Goal: Information Seeking & Learning: Learn about a topic

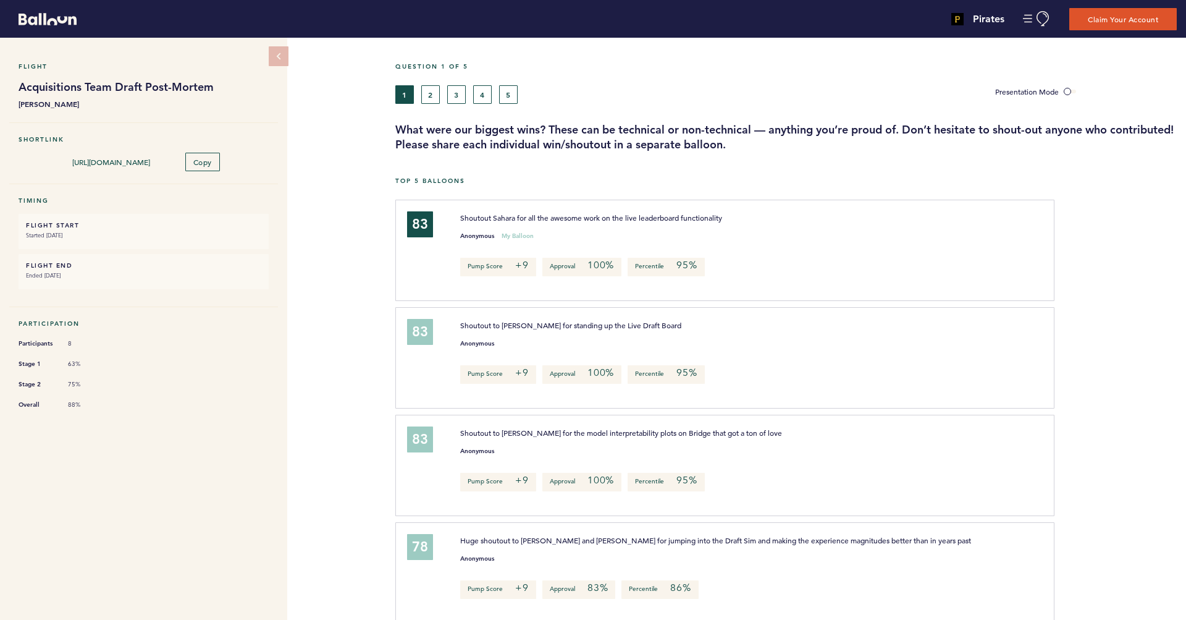
click at [439, 96] on button "2" at bounding box center [430, 94] width 19 height 19
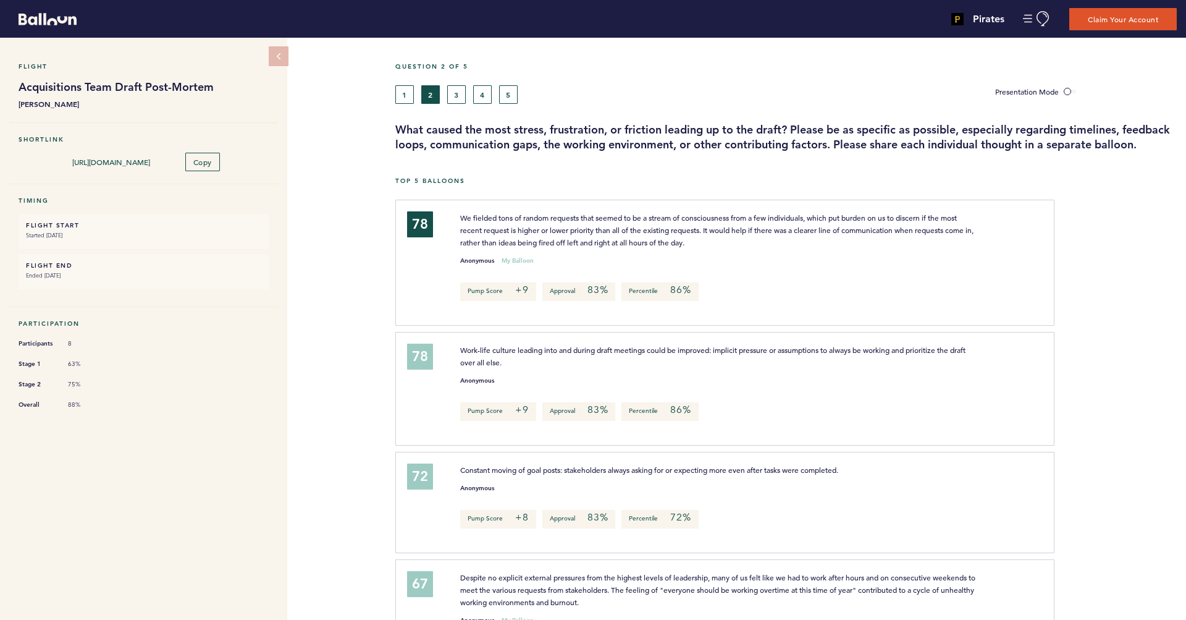
click at [458, 97] on button "3" at bounding box center [456, 94] width 19 height 19
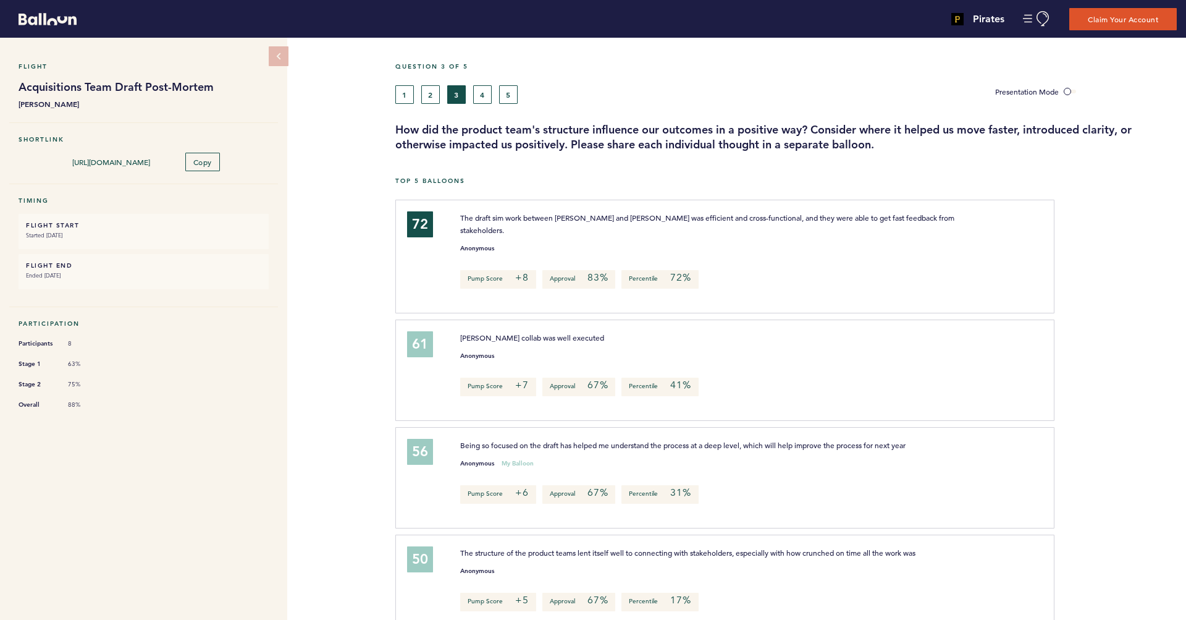
click at [475, 98] on button "4" at bounding box center [482, 94] width 19 height 19
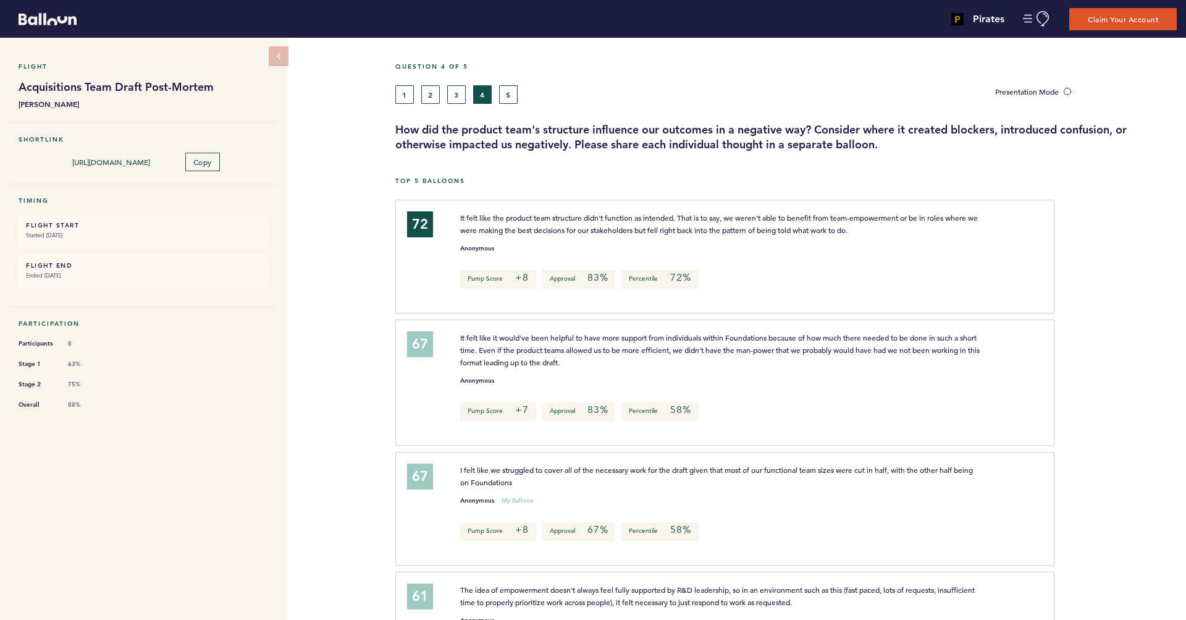
click at [506, 97] on button "5" at bounding box center [508, 94] width 19 height 19
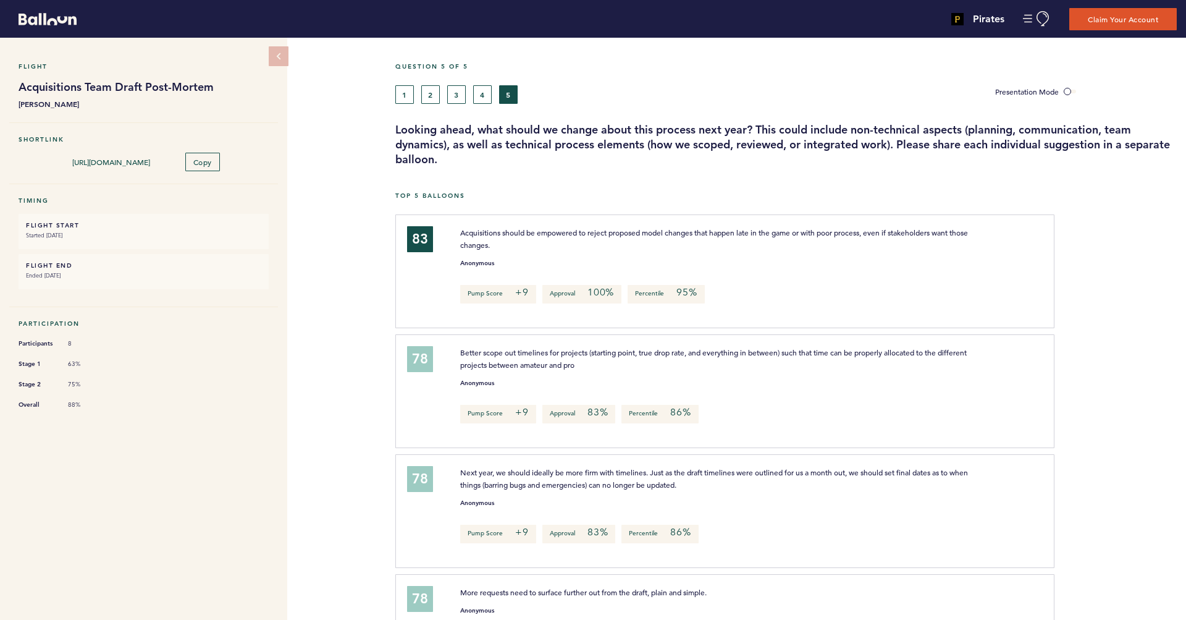
click at [405, 95] on button "1" at bounding box center [404, 94] width 19 height 19
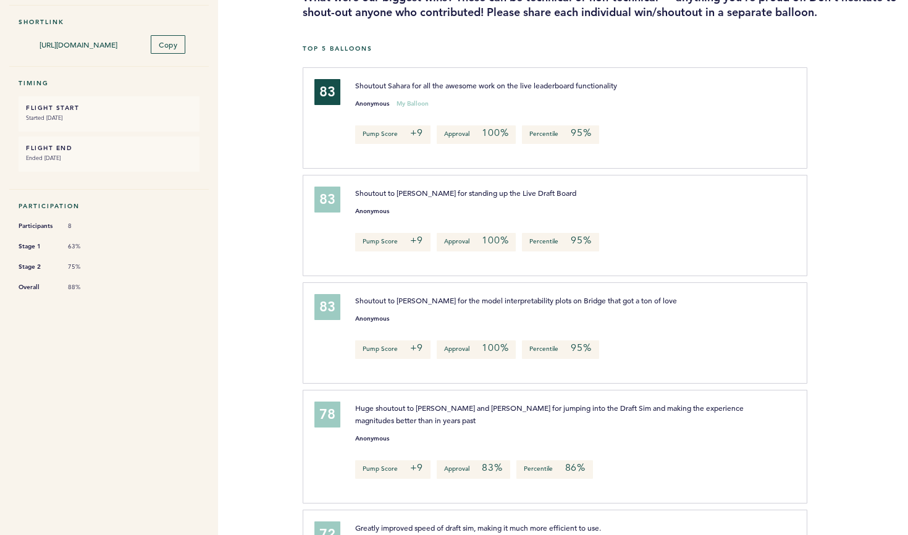
scroll to position [133, 0]
click at [833, 229] on div at bounding box center [857, 229] width 101 height 104
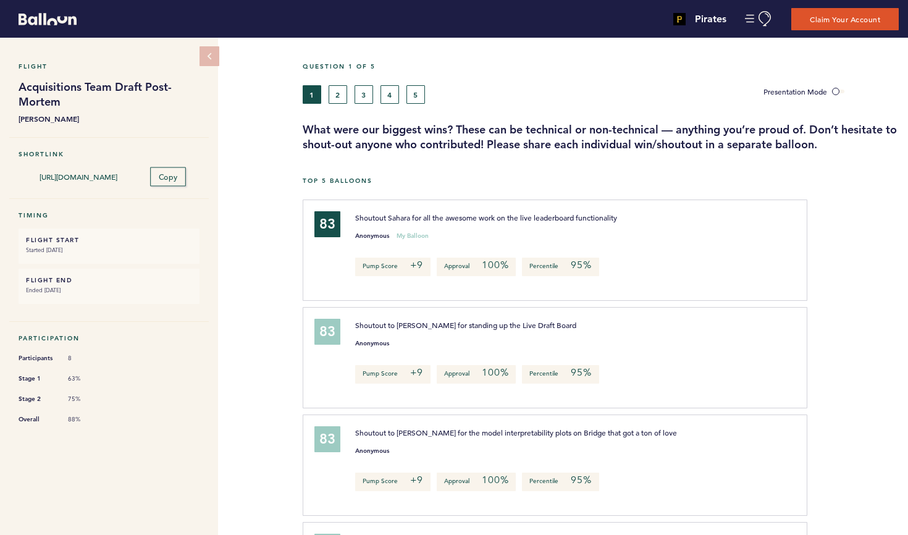
scroll to position [0, 0]
click at [838, 93] on span at bounding box center [838, 92] width 12 height 4
click at [0, 0] on input "Presentation Mode" at bounding box center [0, 0] width 0 height 0
click at [838, 93] on span at bounding box center [838, 92] width 12 height 4
click at [0, 0] on input "Presentation Mode" at bounding box center [0, 0] width 0 height 0
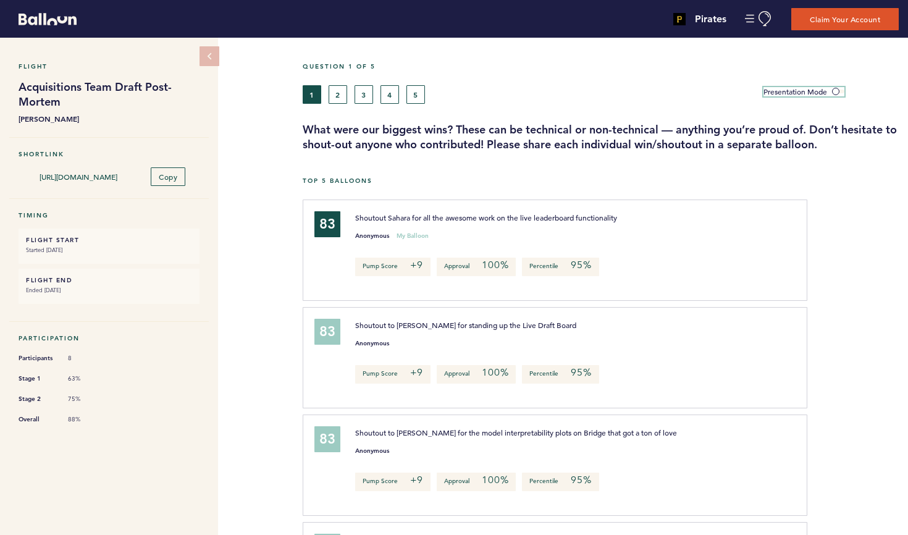
click at [838, 93] on span at bounding box center [838, 92] width 12 height 4
click at [0, 0] on input "Presentation Mode" at bounding box center [0, 0] width 0 height 0
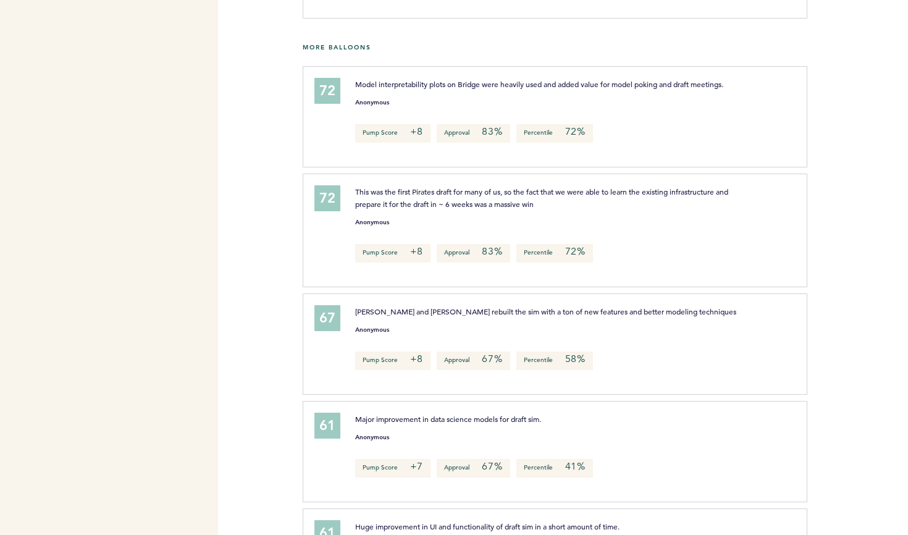
click at [840, 225] on div at bounding box center [857, 235] width 101 height 117
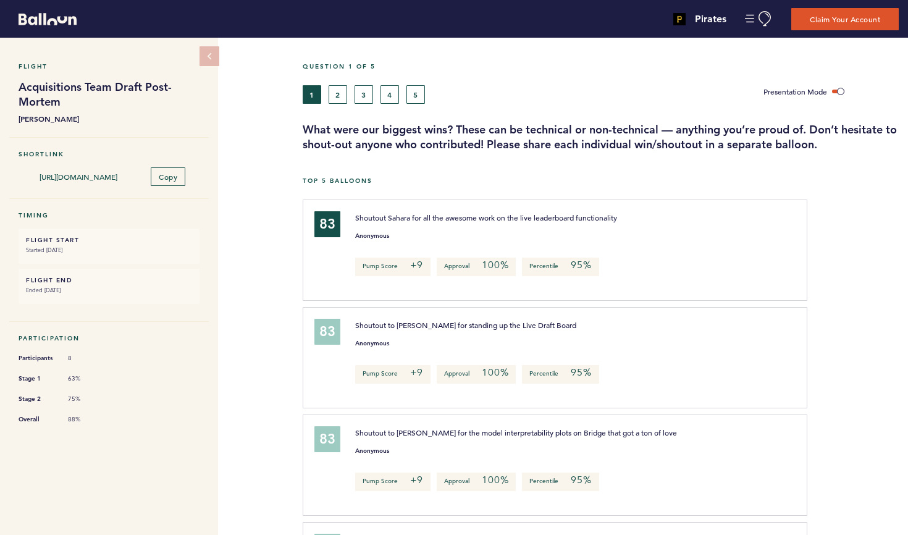
click at [339, 101] on button "2" at bounding box center [338, 94] width 19 height 19
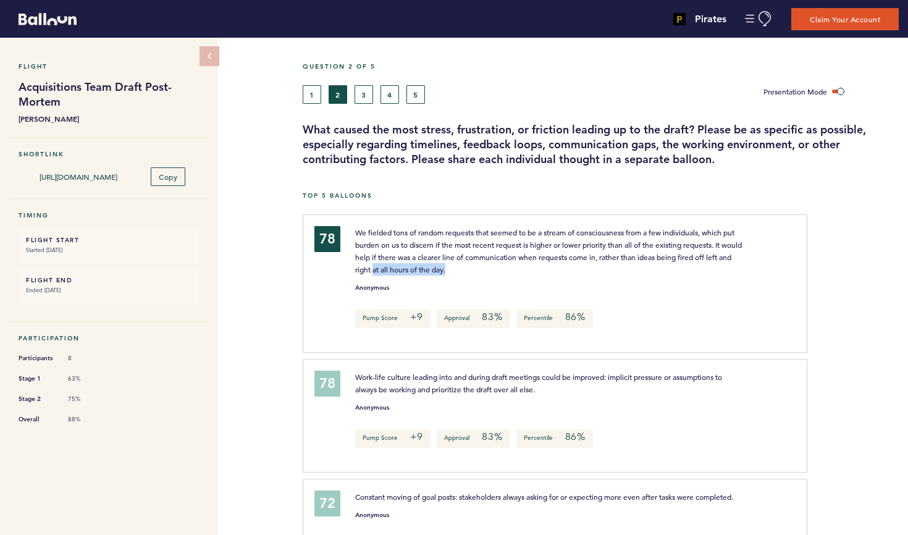
drag, startPoint x: 388, startPoint y: 269, endPoint x: 486, endPoint y: 269, distance: 97.6
click at [486, 269] on p "We fielded tons of random requests that seemed to be a stream of consciousness …" at bounding box center [550, 250] width 390 height 49
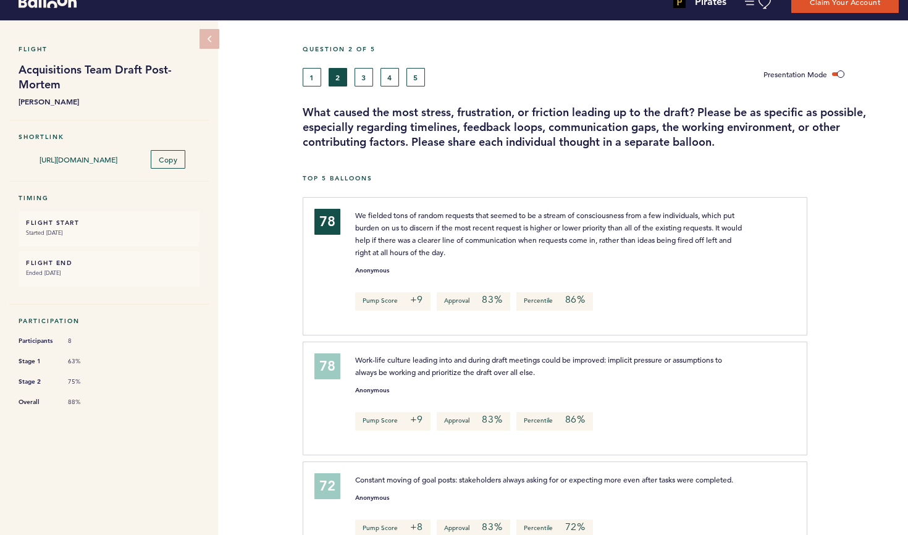
drag, startPoint x: 432, startPoint y: 373, endPoint x: 559, endPoint y: 373, distance: 127.3
click at [559, 373] on p "Work-life culture leading into and during draft meetings could be improved: imp…" at bounding box center [550, 365] width 390 height 25
click at [270, 225] on div "Flight Acquisitions Team Draft Post-Mortem [PERSON_NAME] Shortlink [URL][DOMAIN…" at bounding box center [454, 268] width 908 height 497
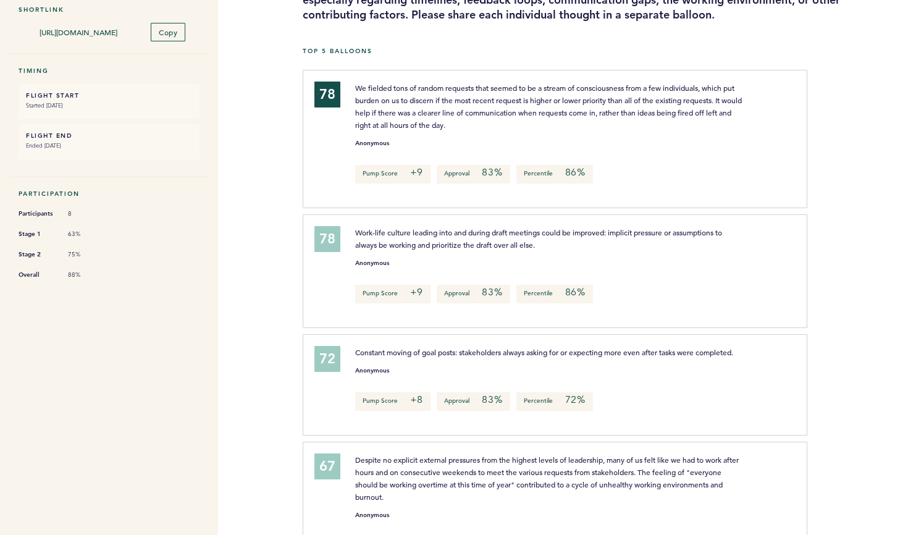
scroll to position [173, 0]
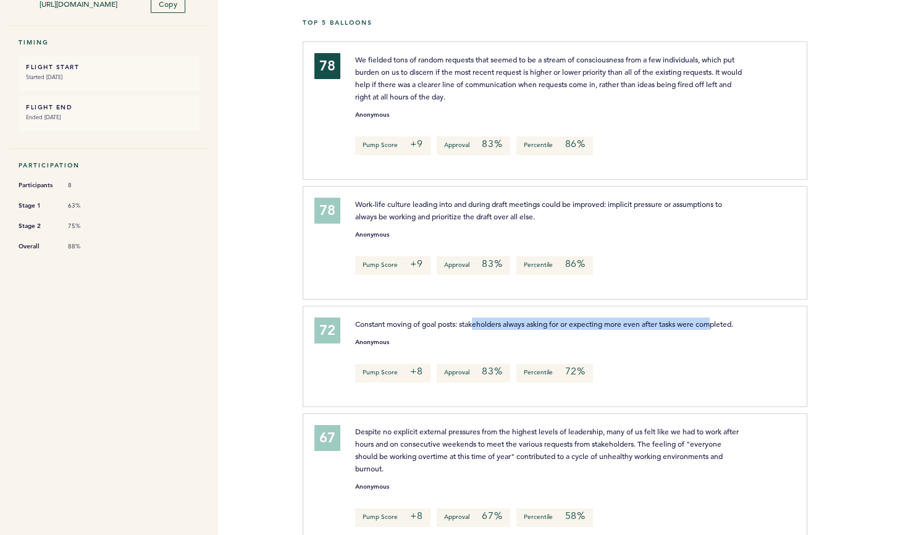
drag, startPoint x: 477, startPoint y: 321, endPoint x: 718, endPoint y: 324, distance: 240.9
click at [718, 324] on span "Constant moving of goal posts: stakeholders always asking for or expecting more…" at bounding box center [544, 324] width 378 height 10
drag, startPoint x: 573, startPoint y: 323, endPoint x: 773, endPoint y: 319, distance: 200.2
click at [773, 319] on div "Constant moving of goal posts: stakeholders always asking for or expecting more…" at bounding box center [568, 324] width 445 height 12
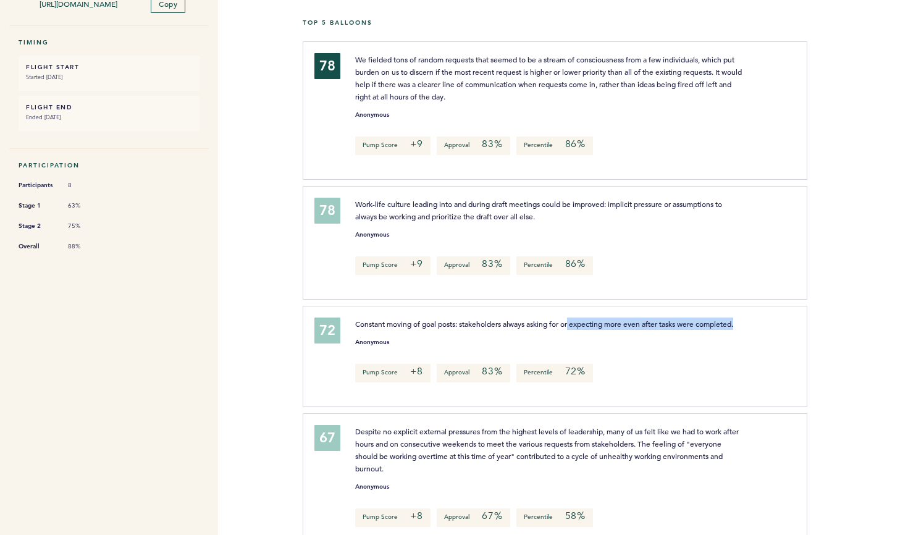
click at [773, 319] on div at bounding box center [772, 324] width 37 height 12
drag, startPoint x: 571, startPoint y: 324, endPoint x: 727, endPoint y: 322, distance: 155.7
click at [727, 322] on span "Constant moving of goal posts: stakeholders always asking for or expecting more…" at bounding box center [544, 324] width 378 height 10
click at [723, 327] on span "Constant moving of goal posts: stakeholders always asking for or expecting more…" at bounding box center [544, 324] width 378 height 10
drag, startPoint x: 749, startPoint y: 321, endPoint x: 559, endPoint y: 319, distance: 190.3
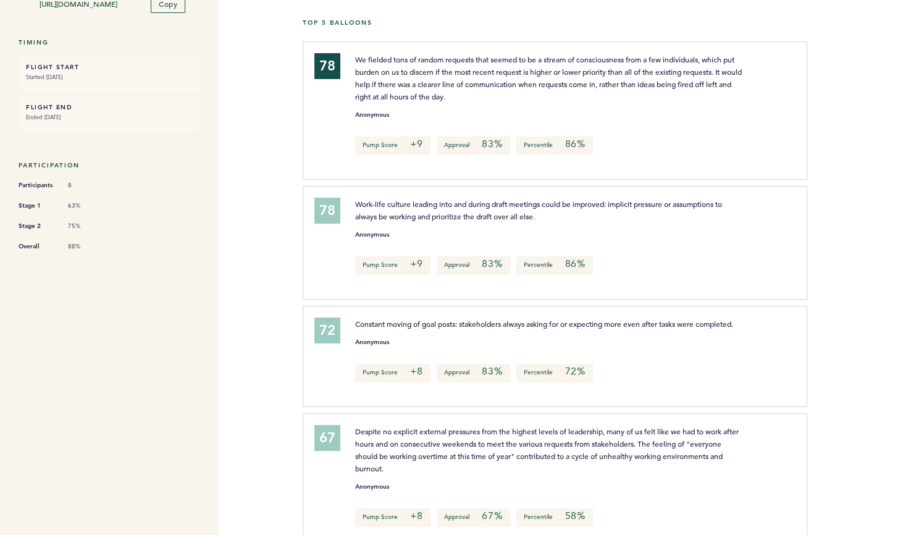
click at [559, 319] on div "Constant moving of goal posts: stakeholders always asking for or expecting more…" at bounding box center [550, 324] width 408 height 12
click at [559, 319] on span "Constant moving of goal posts: stakeholders always asking for or expecting more…" at bounding box center [544, 324] width 378 height 10
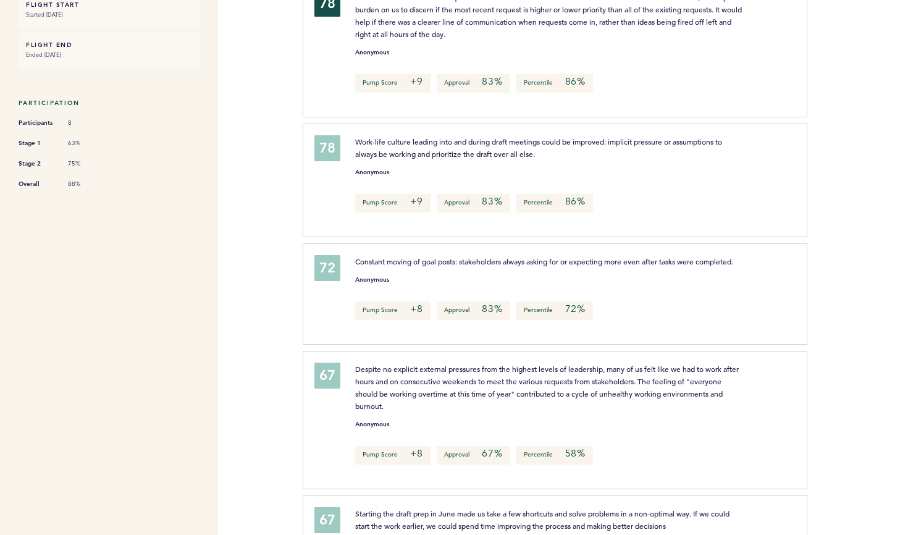
scroll to position [240, 0]
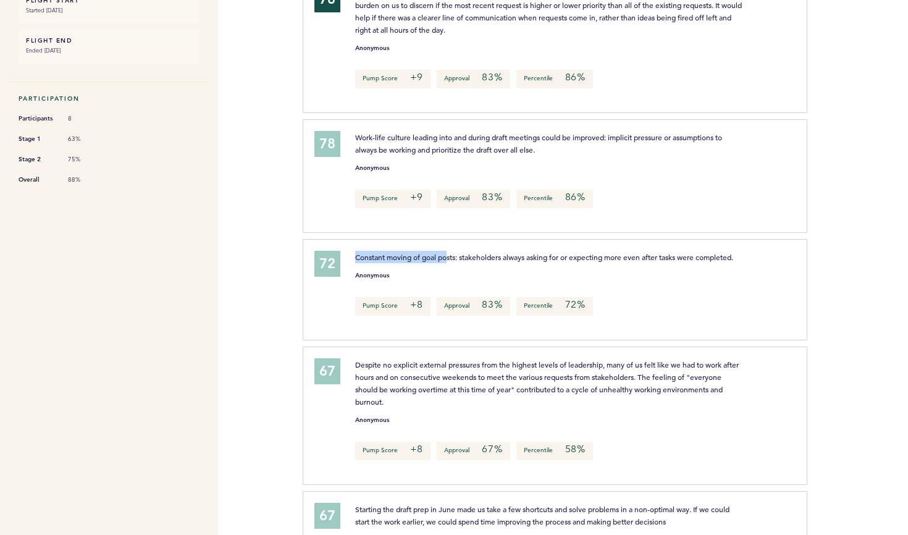
drag, startPoint x: 450, startPoint y: 258, endPoint x: 647, endPoint y: 250, distance: 196.6
click at [647, 250] on div "72 Constant moving of goal posts: stakeholders always asking for or expecting m…" at bounding box center [555, 289] width 505 height 101
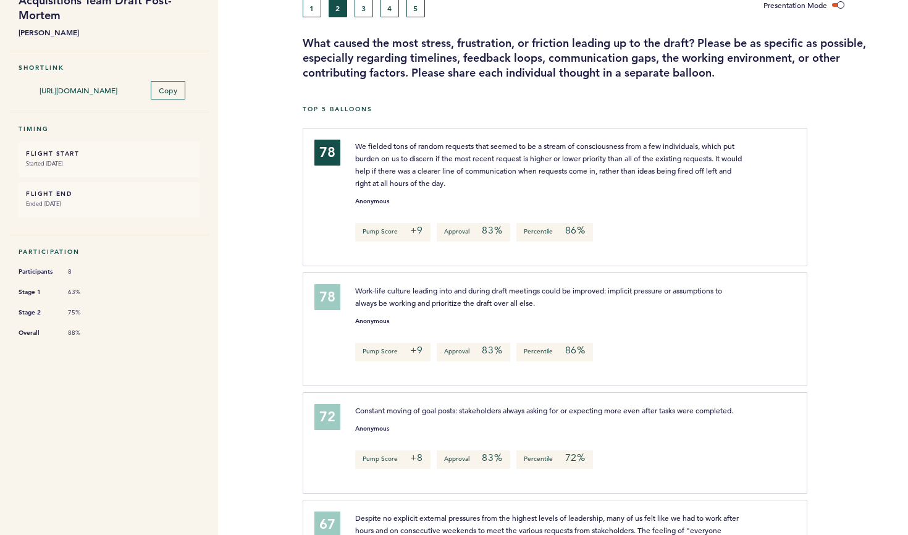
scroll to position [65, 0]
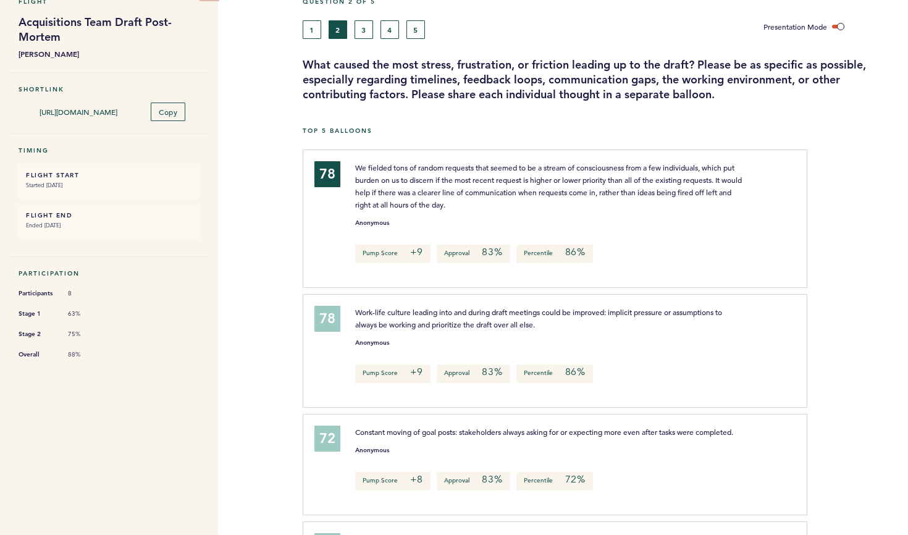
click at [363, 31] on button "3" at bounding box center [364, 29] width 19 height 19
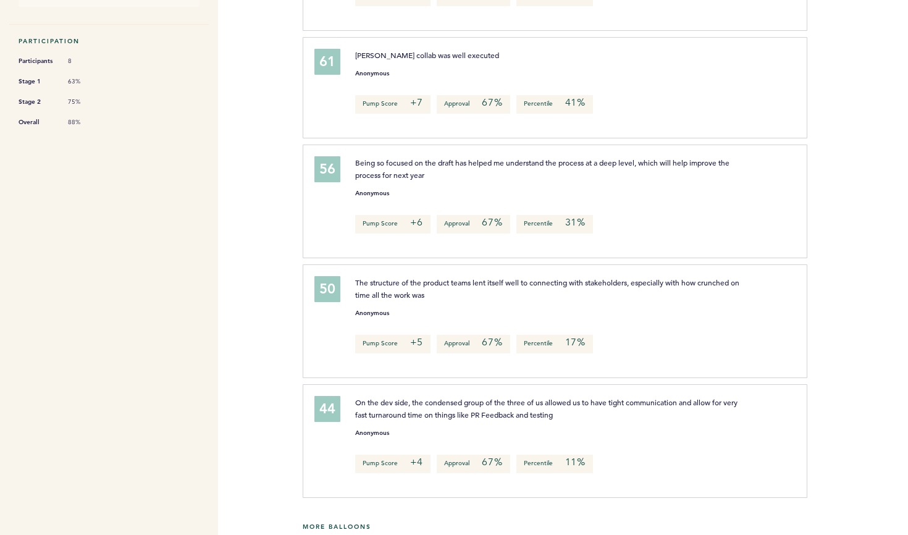
scroll to position [301, 0]
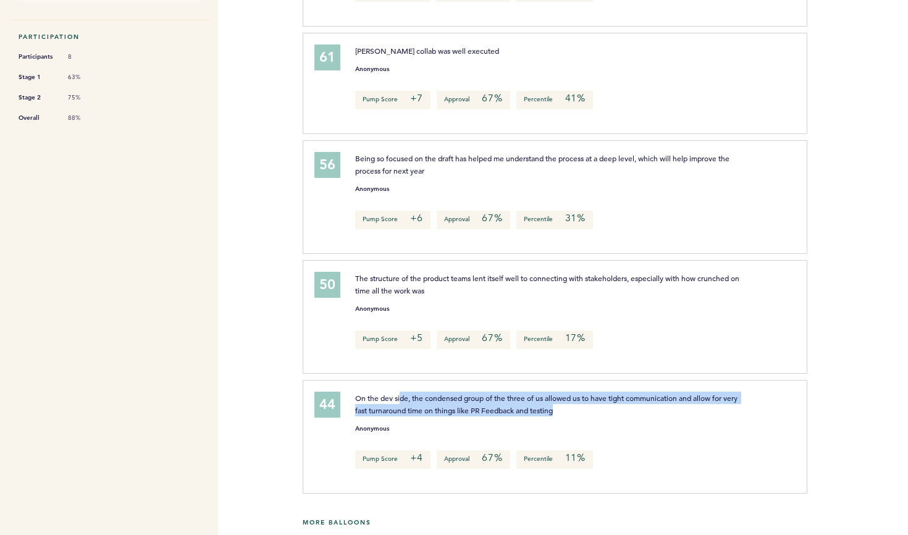
drag, startPoint x: 555, startPoint y: 409, endPoint x: 399, endPoint y: 400, distance: 156.6
click at [399, 400] on span "On the dev side, the condensed group of the three of us allowed us to have tigh…" at bounding box center [547, 404] width 384 height 22
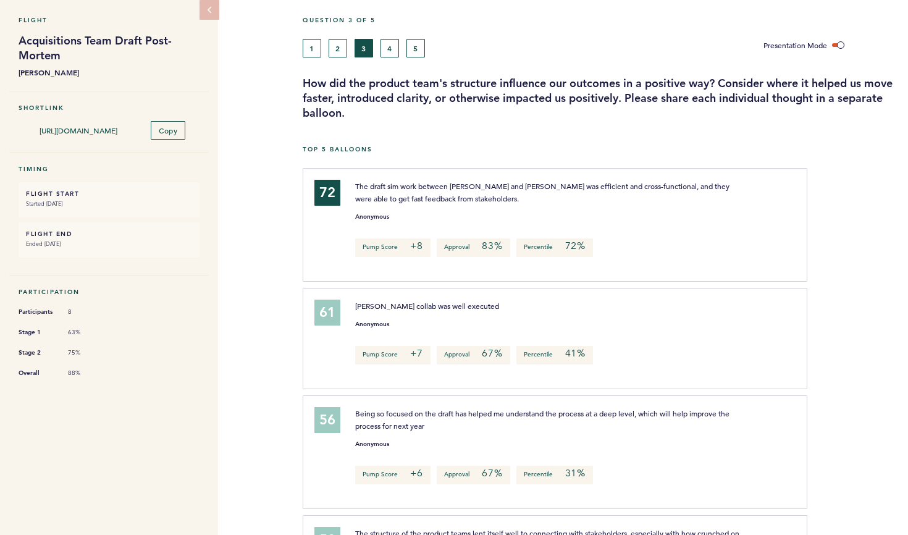
scroll to position [58, 0]
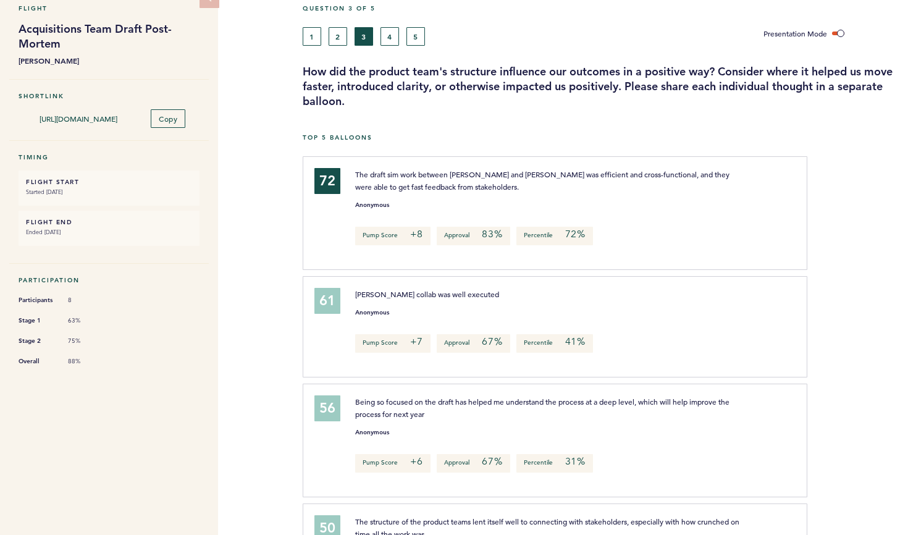
click at [391, 35] on button "4" at bounding box center [390, 36] width 19 height 19
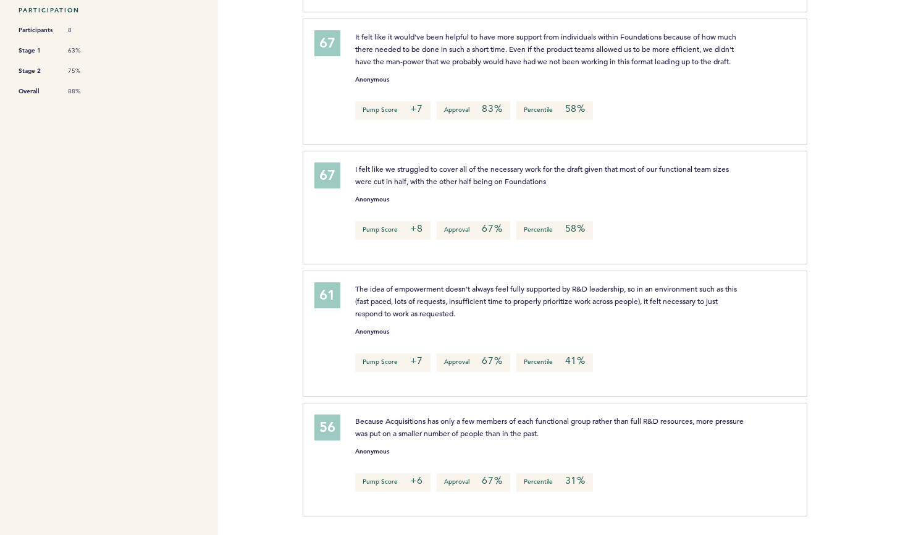
scroll to position [327, 0]
drag, startPoint x: 356, startPoint y: 289, endPoint x: 629, endPoint y: 290, distance: 273.7
click at [629, 290] on span "The idea of empowerment doesn't always feel fully supported by R&D leadership, …" at bounding box center [547, 301] width 384 height 35
click at [631, 312] on p "The idea of empowerment doesn't always feel fully supported by R&D leadership, …" at bounding box center [550, 301] width 390 height 37
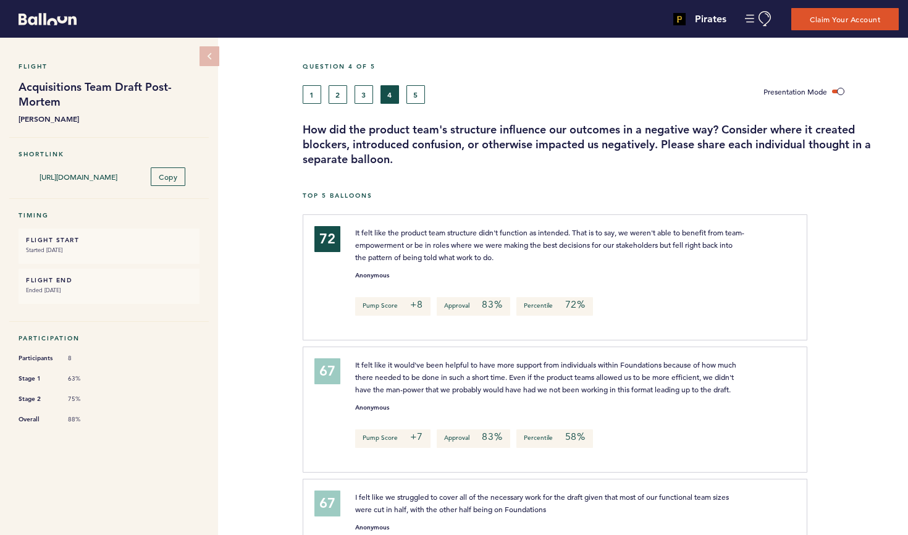
scroll to position [0, 0]
click at [419, 95] on button "5" at bounding box center [415, 94] width 19 height 19
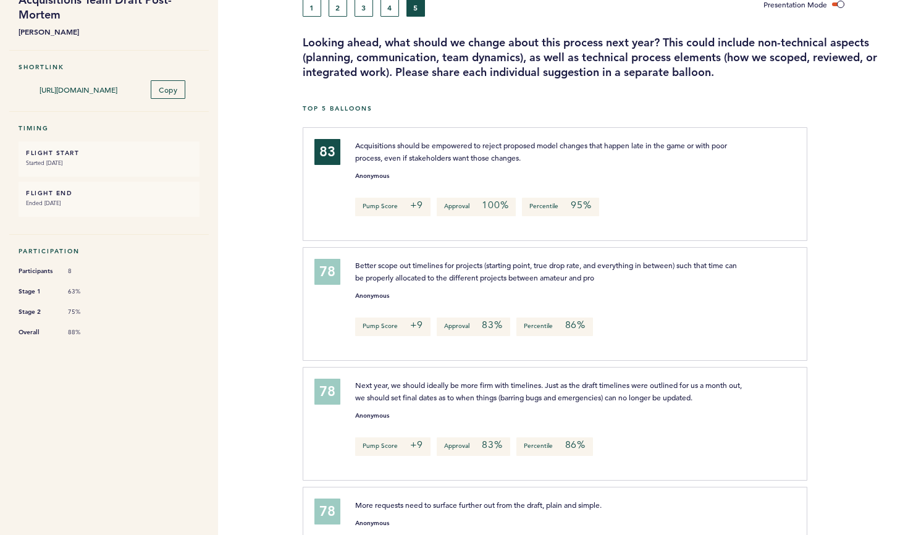
scroll to position [119, 0]
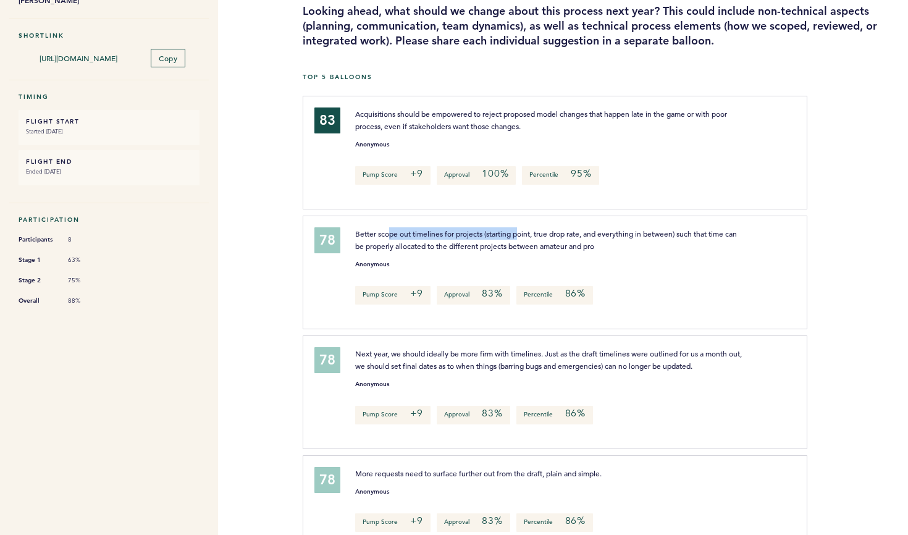
drag, startPoint x: 392, startPoint y: 232, endPoint x: 520, endPoint y: 232, distance: 128.5
click at [520, 232] on span "Better scope out timelines for projects (starting point, true drop rate, and ev…" at bounding box center [547, 240] width 384 height 22
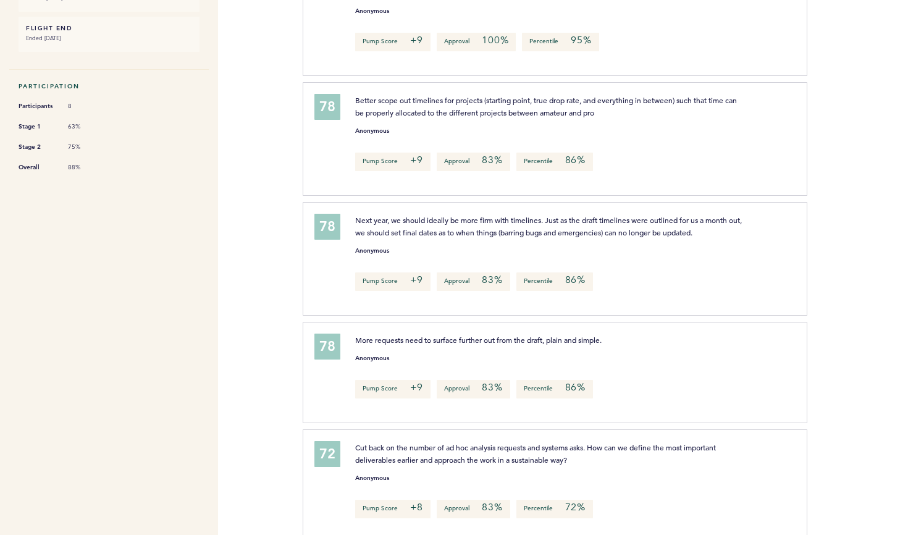
scroll to position [264, 0]
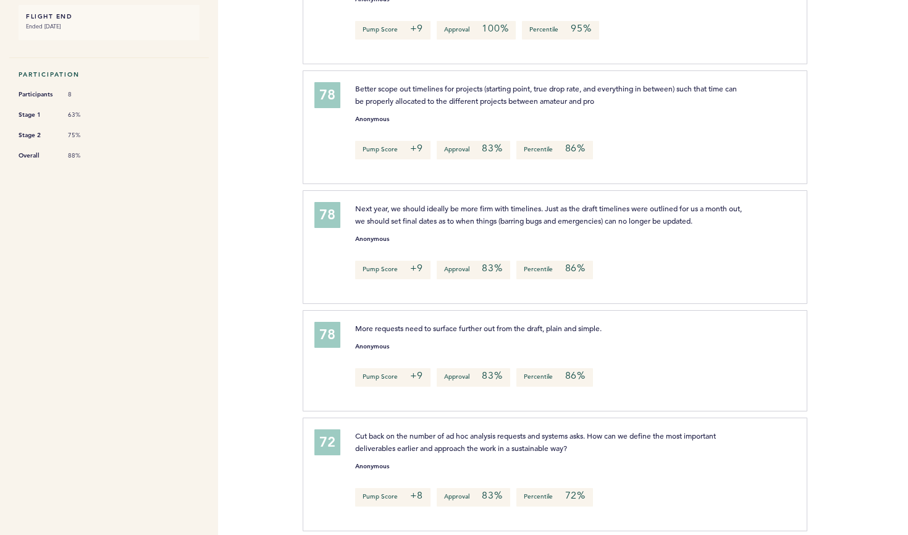
click at [524, 208] on span "Next year, we should ideally be more firm with timelines. Just as the draft tim…" at bounding box center [549, 214] width 389 height 22
drag, startPoint x: 434, startPoint y: 209, endPoint x: 507, endPoint y: 209, distance: 72.9
click at [507, 209] on span "Next year, we should ideally be more firm with timelines. Just as the draft tim…" at bounding box center [549, 214] width 389 height 22
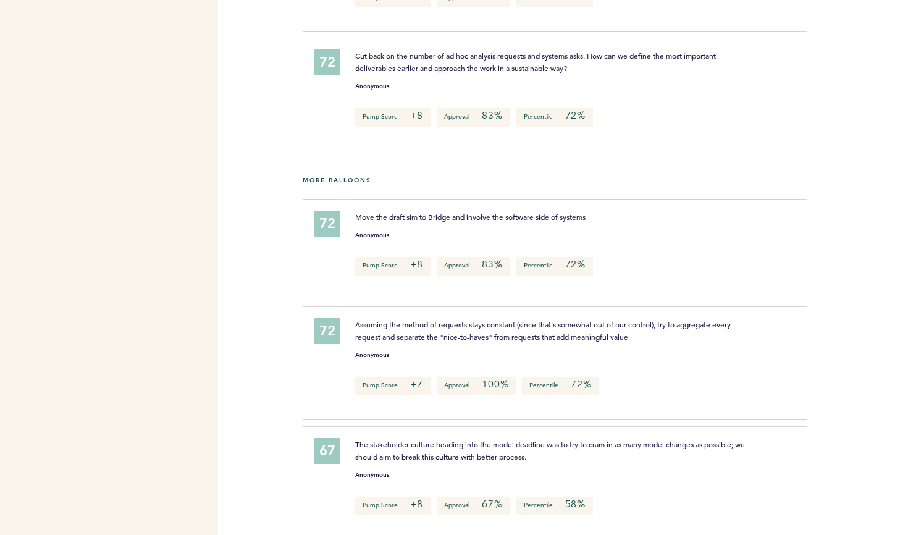
scroll to position [646, 0]
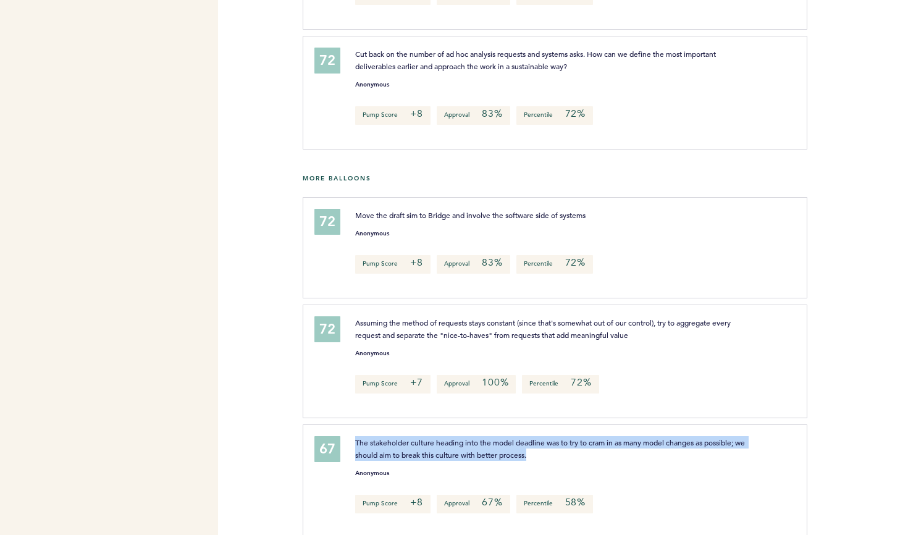
drag, startPoint x: 541, startPoint y: 453, endPoint x: 398, endPoint y: 433, distance: 144.1
click at [398, 433] on div "67 The stakeholder culture heading into the model deadline was to try to cram i…" at bounding box center [555, 481] width 505 height 114
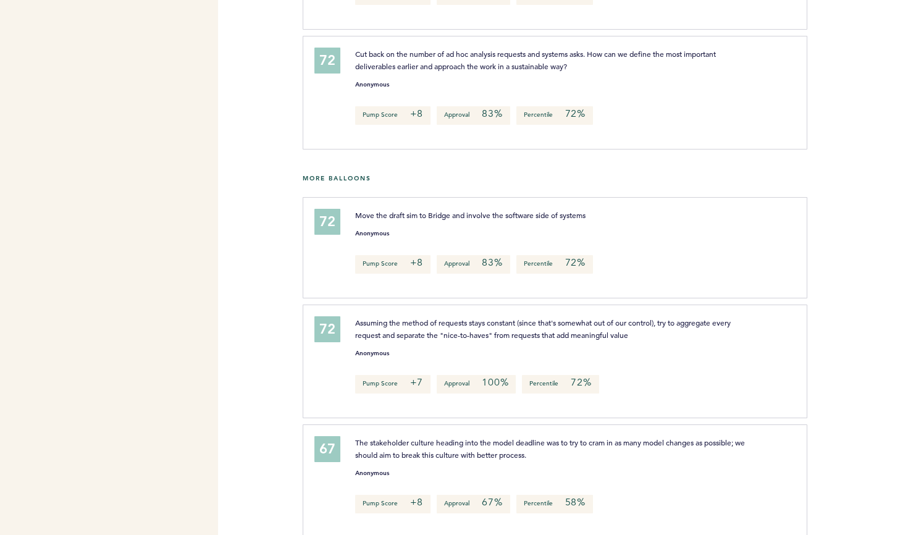
click at [394, 442] on span "The stakeholder culture heading into the model deadline was to try to cram in a…" at bounding box center [551, 448] width 392 height 22
drag, startPoint x: 390, startPoint y: 455, endPoint x: 475, endPoint y: 448, distance: 84.9
click at [475, 448] on p "The stakeholder culture heading into the model deadline was to try to cram in a…" at bounding box center [550, 448] width 390 height 25
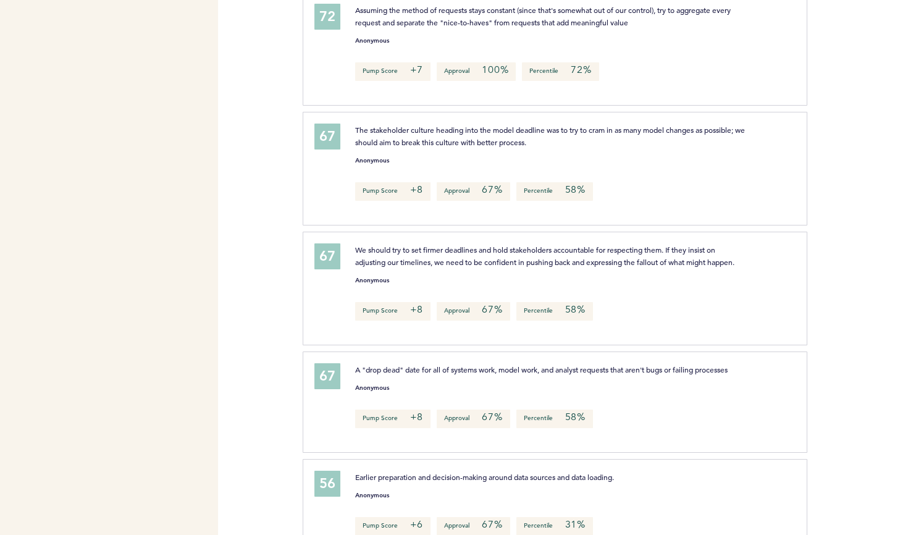
scroll to position [959, 0]
drag, startPoint x: 358, startPoint y: 368, endPoint x: 436, endPoint y: 368, distance: 78.5
click at [436, 368] on span "A "drop dead" date for all of systems work, model work, and analyst requests th…" at bounding box center [541, 369] width 373 height 10
click at [474, 359] on div "67 A "drop dead" date for all of systems work, model work, and analyst requests…" at bounding box center [555, 401] width 505 height 101
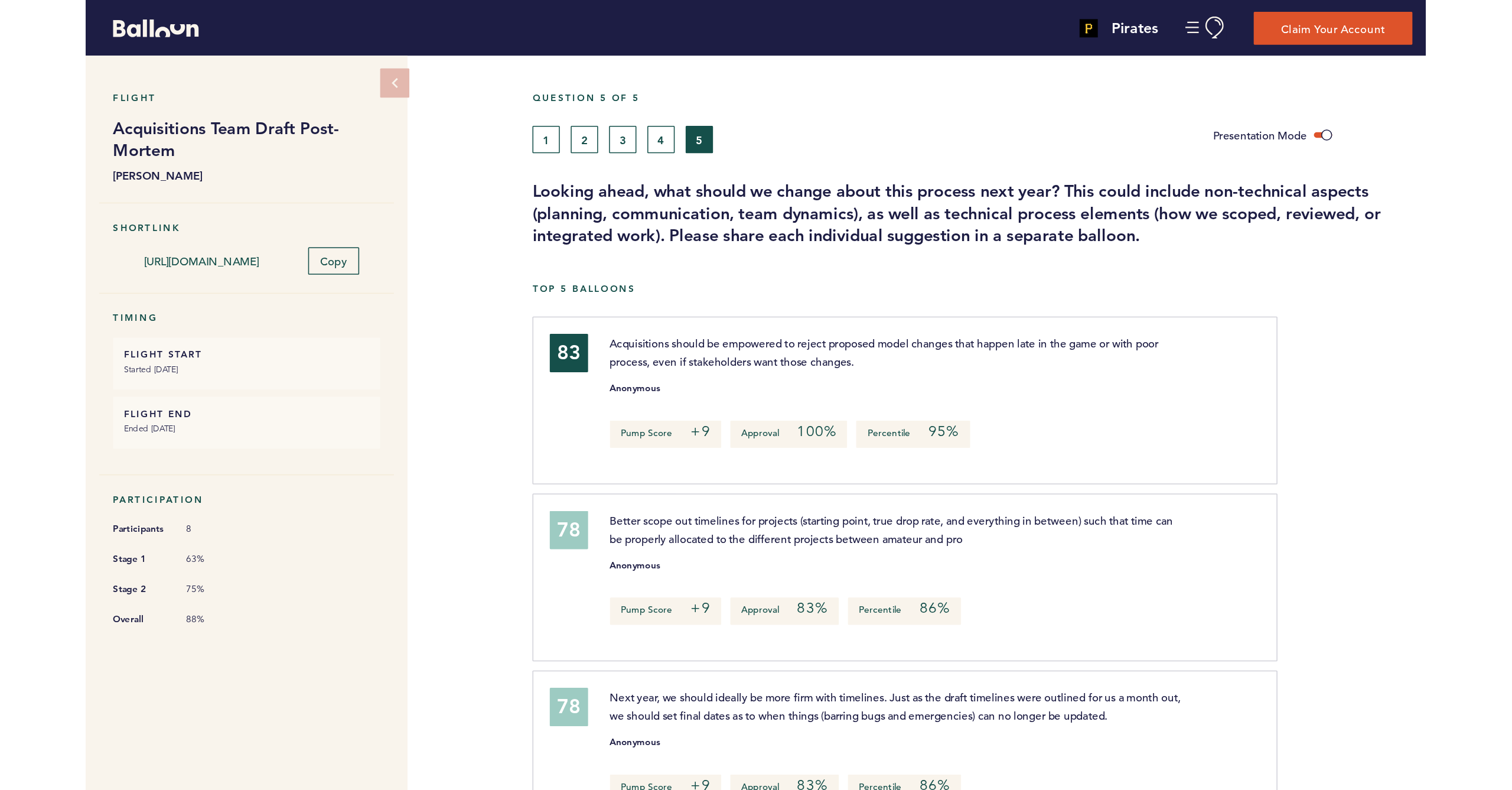
scroll to position [0, 0]
